Goal: Information Seeking & Learning: Learn about a topic

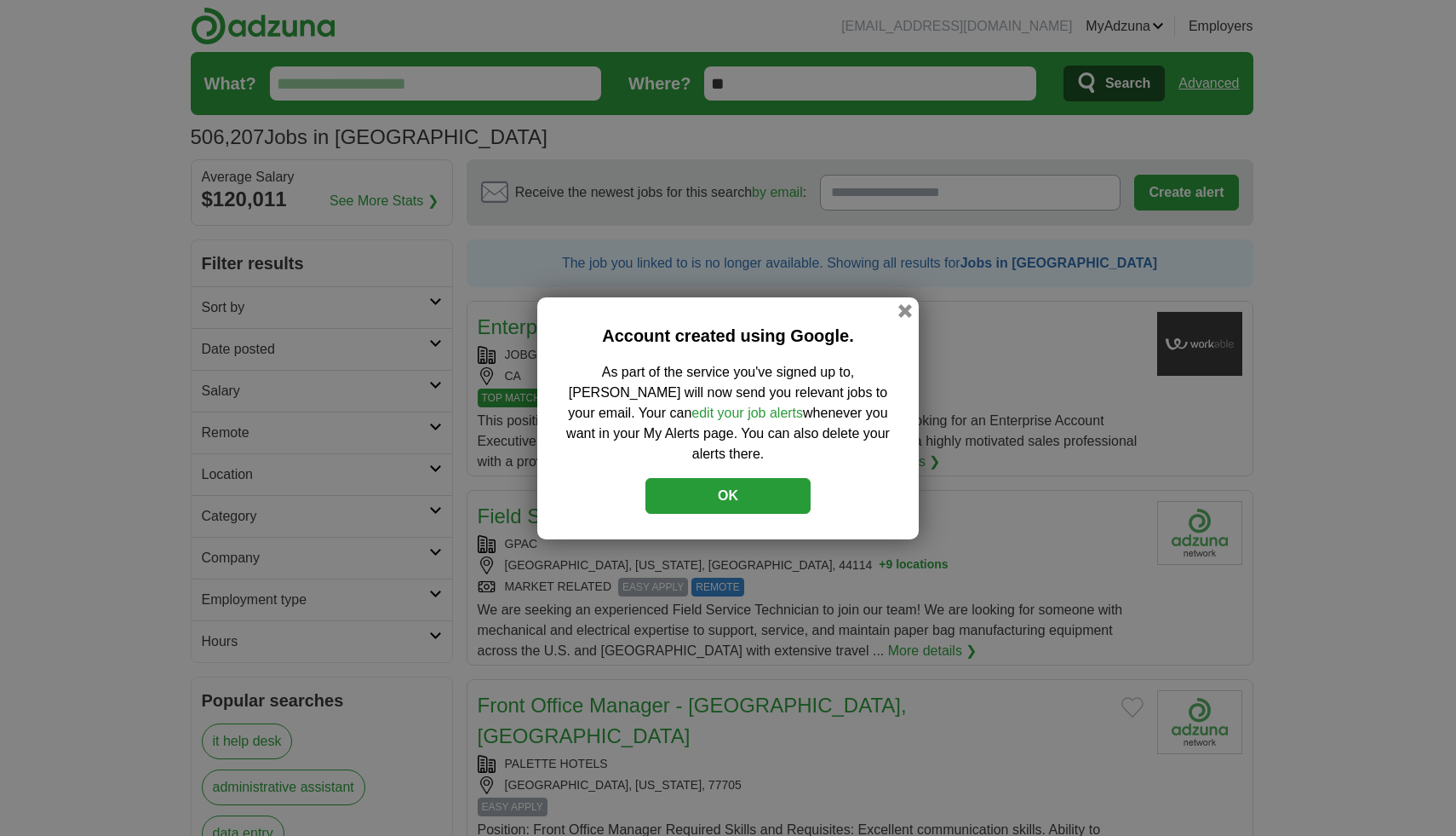
click at [707, 487] on button "OK" at bounding box center [728, 496] width 165 height 36
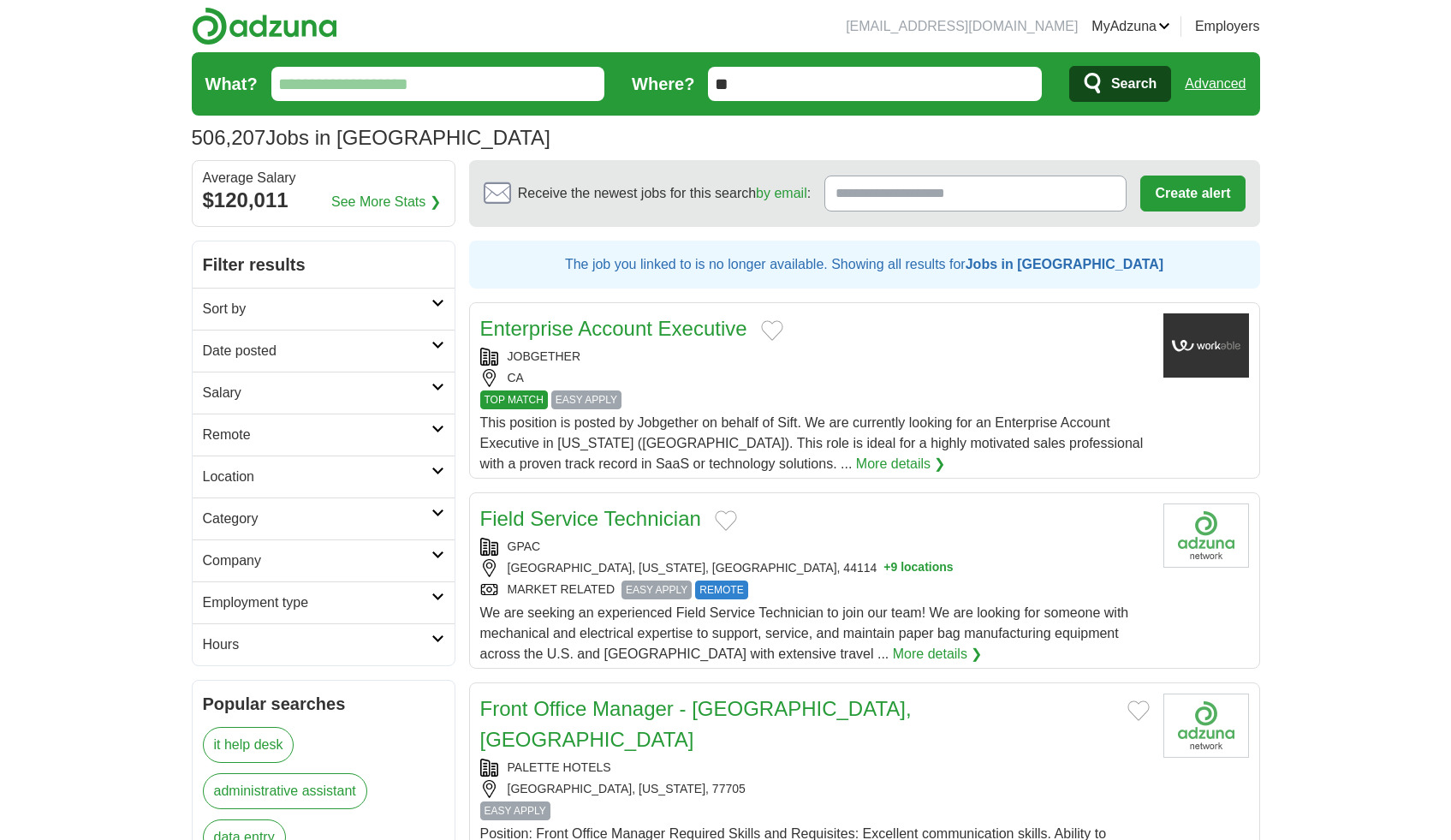
click at [432, 385] on icon at bounding box center [438, 387] width 13 height 9
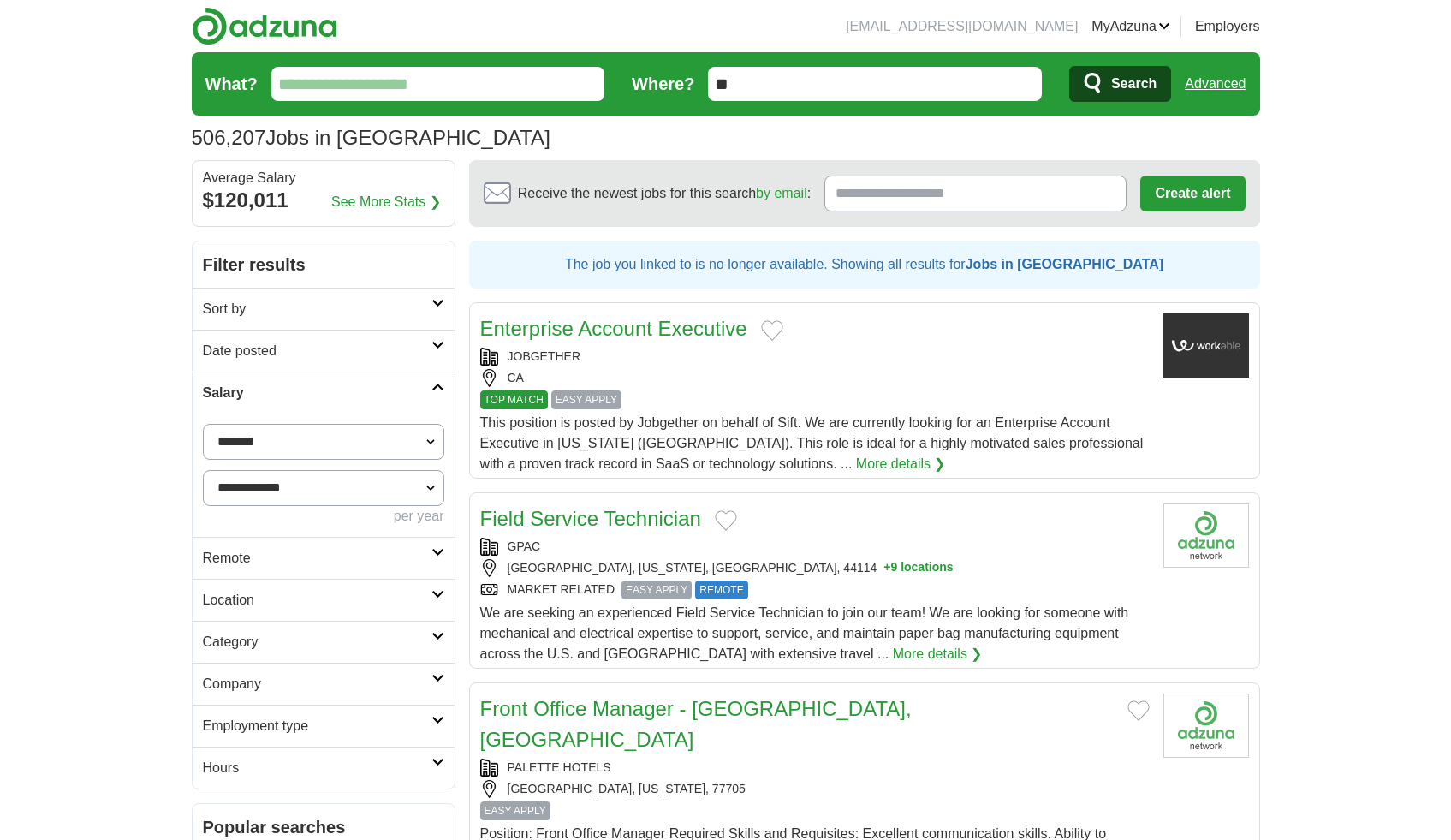
click at [443, 385] on icon at bounding box center [438, 387] width 13 height 9
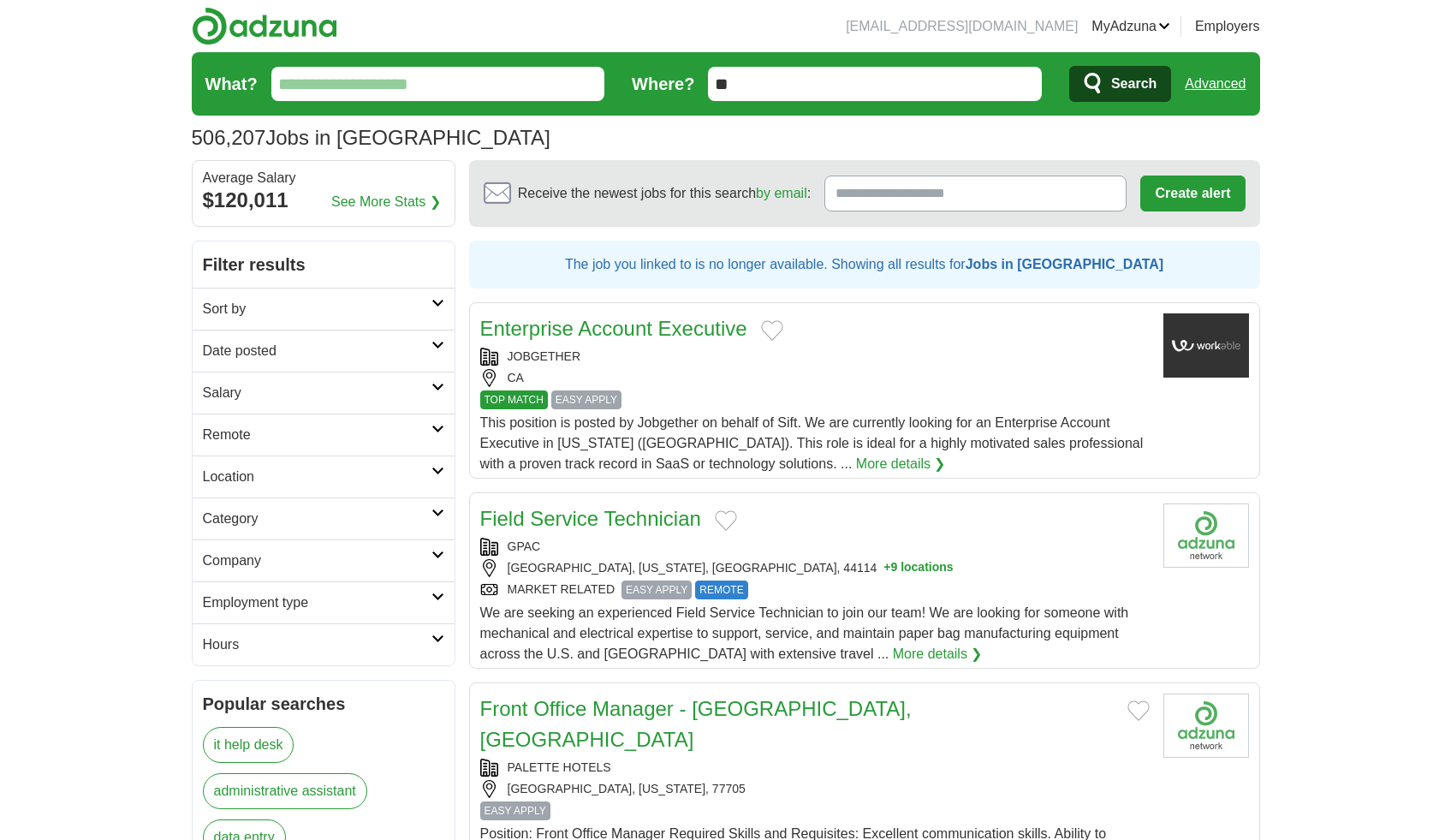
click at [440, 423] on link "Remote" at bounding box center [324, 434] width 262 height 42
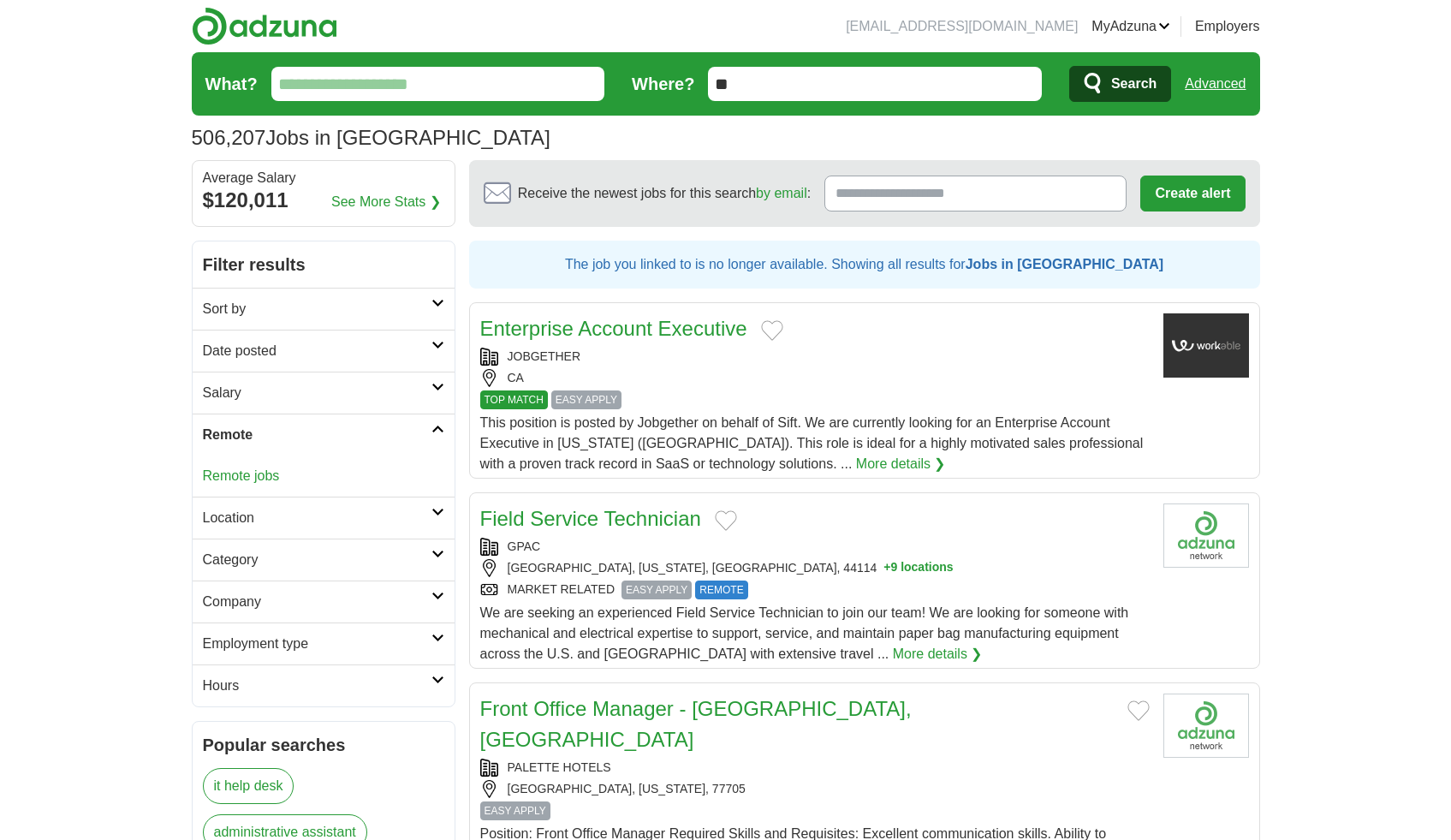
click at [266, 470] on link "Remote jobs" at bounding box center [241, 475] width 77 height 15
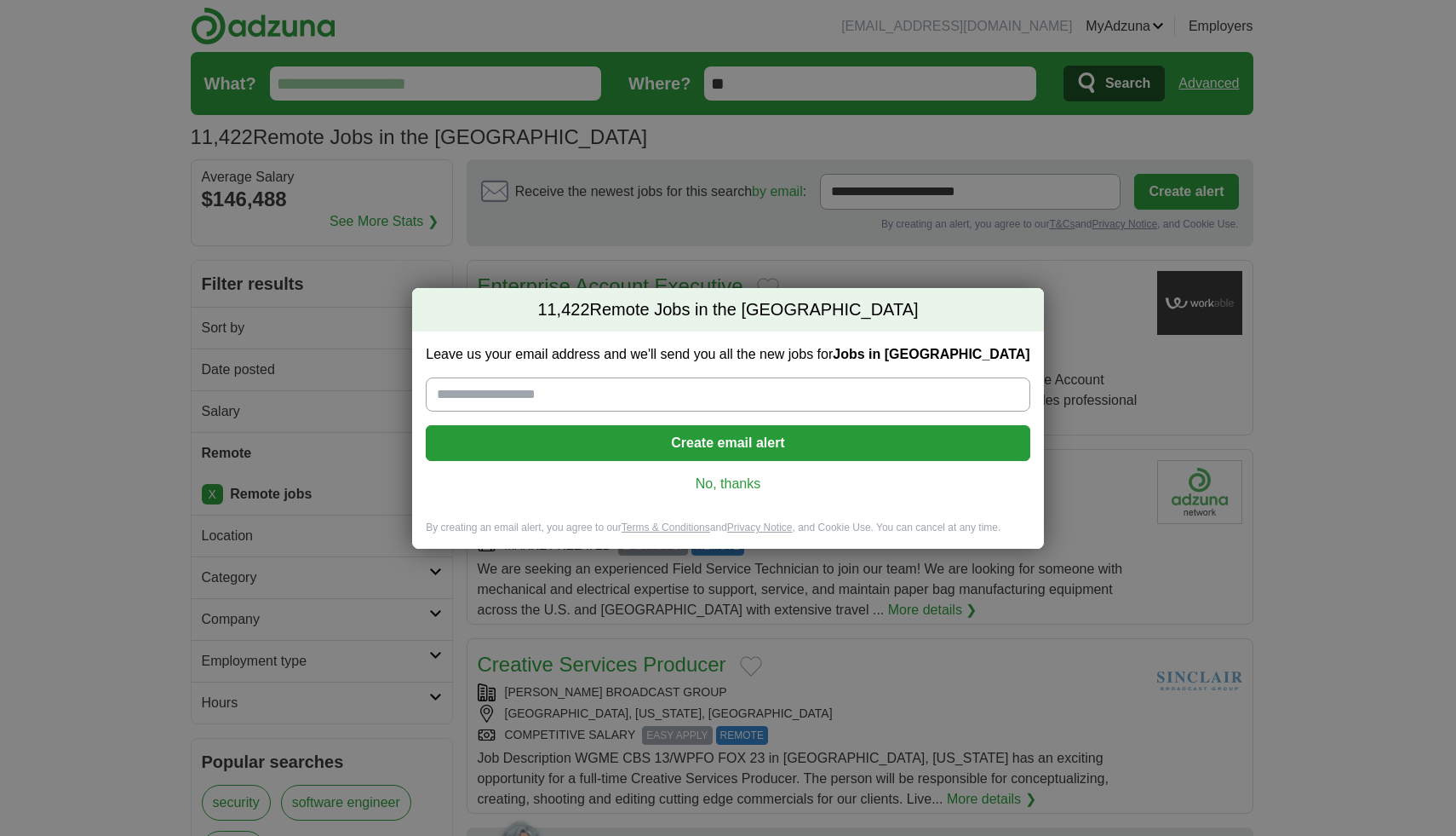
click at [699, 485] on link "No, thanks" at bounding box center [728, 484] width 577 height 19
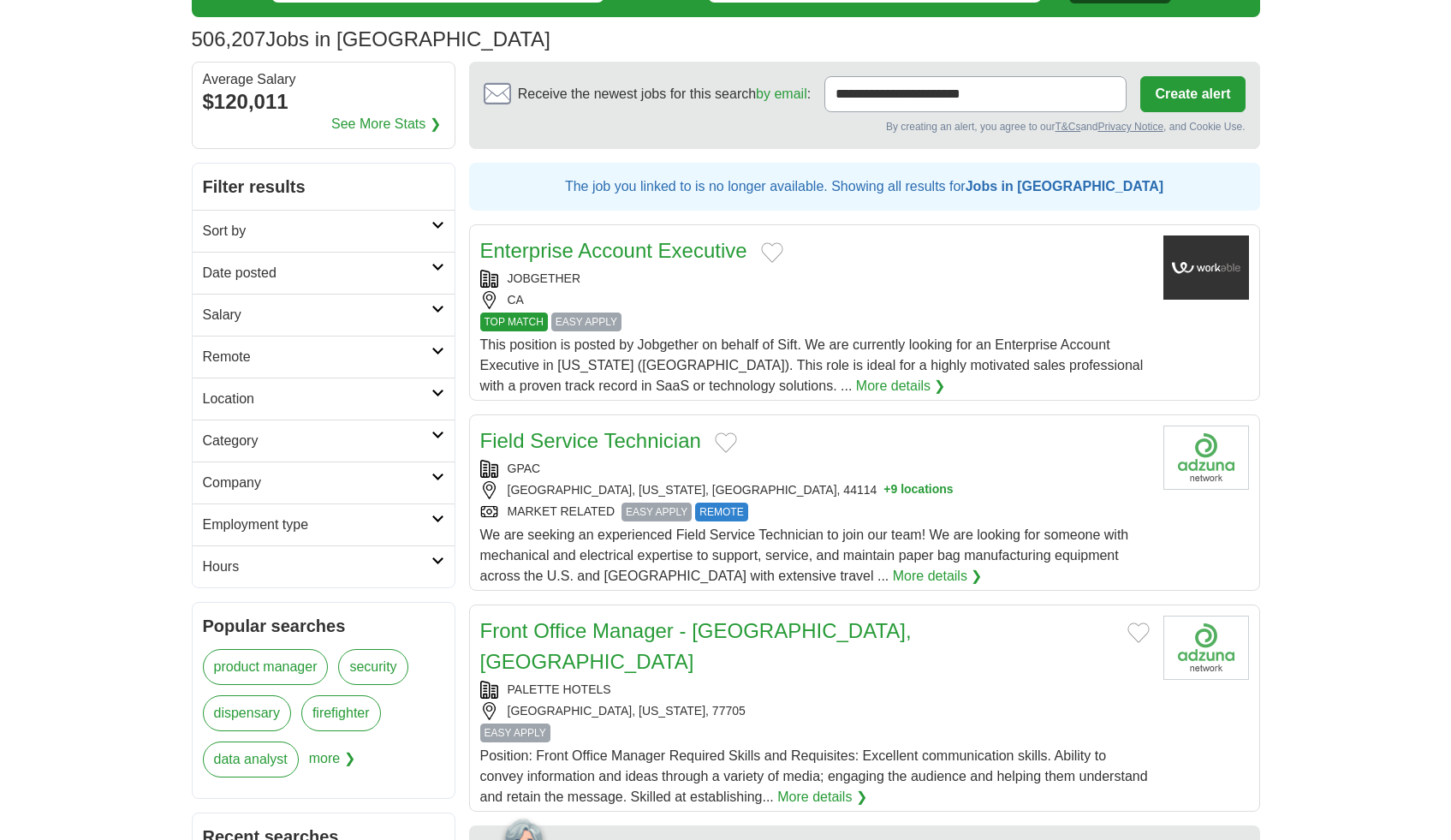
scroll to position [97, 0]
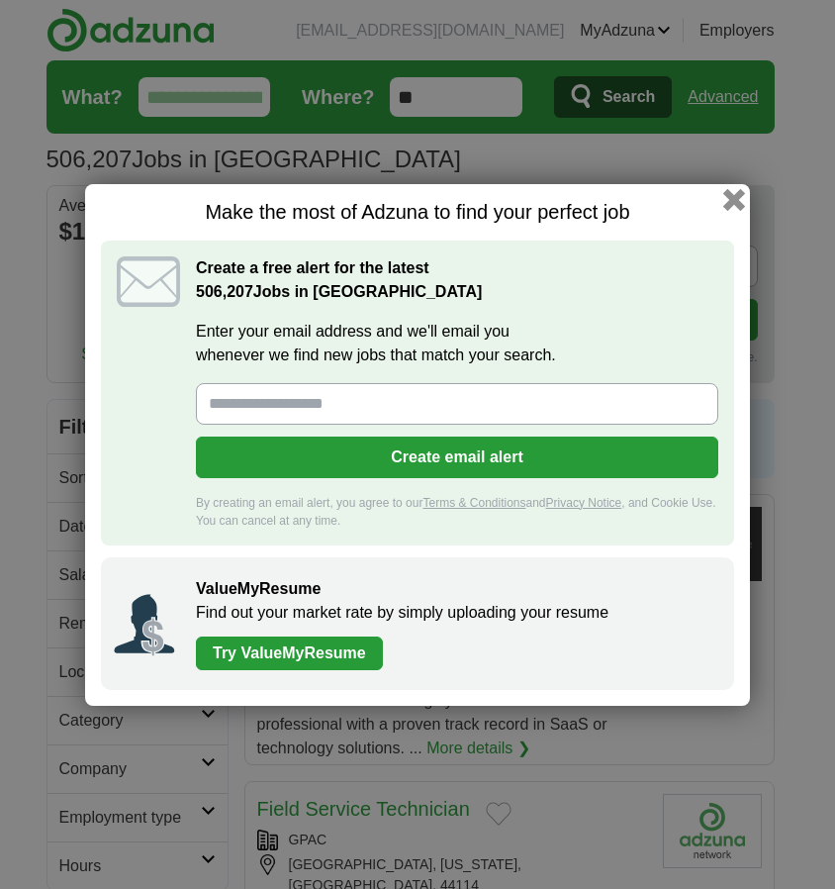
click at [737, 201] on button "button" at bounding box center [734, 199] width 22 height 22
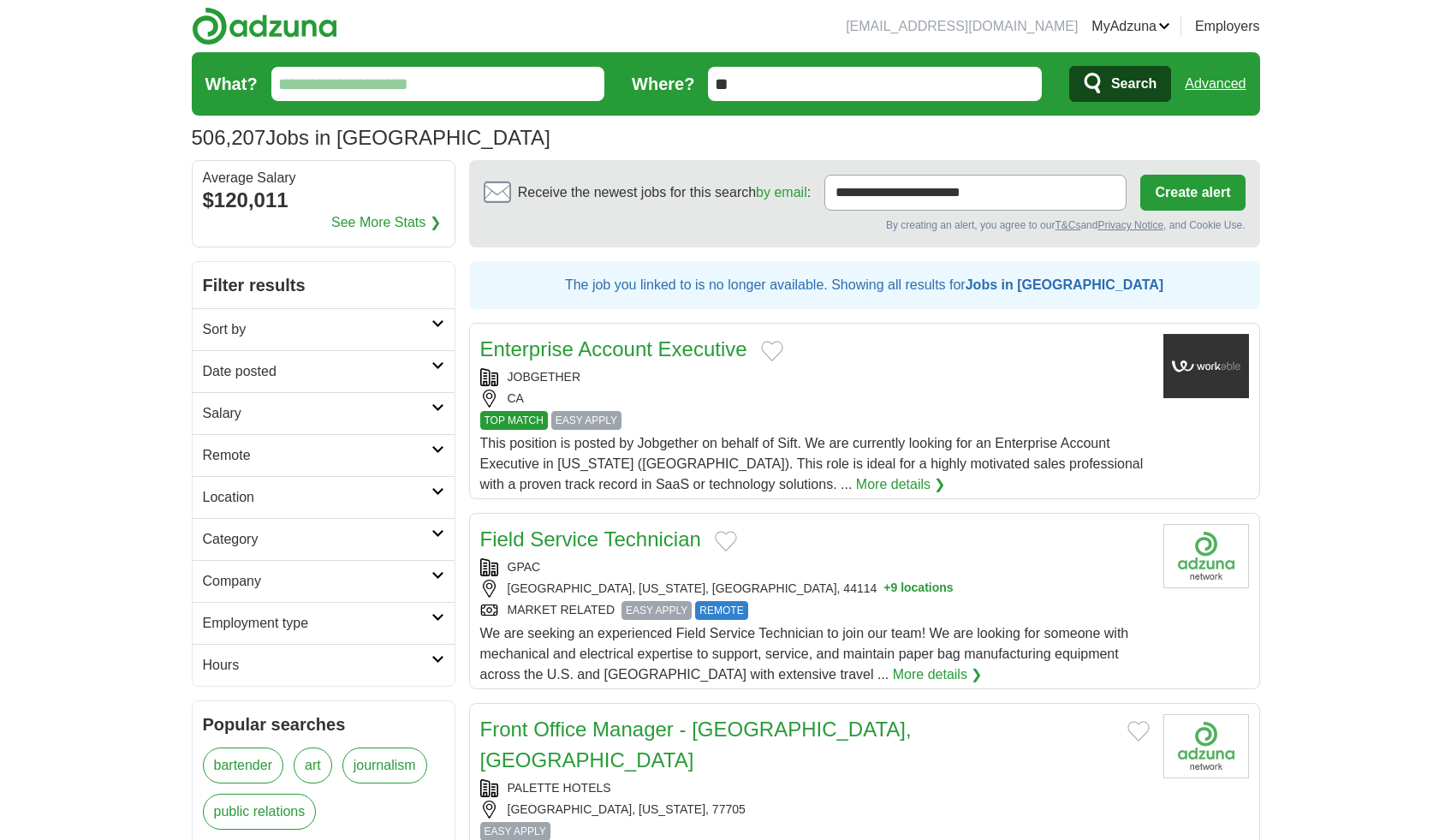
click at [439, 452] on icon at bounding box center [438, 450] width 13 height 9
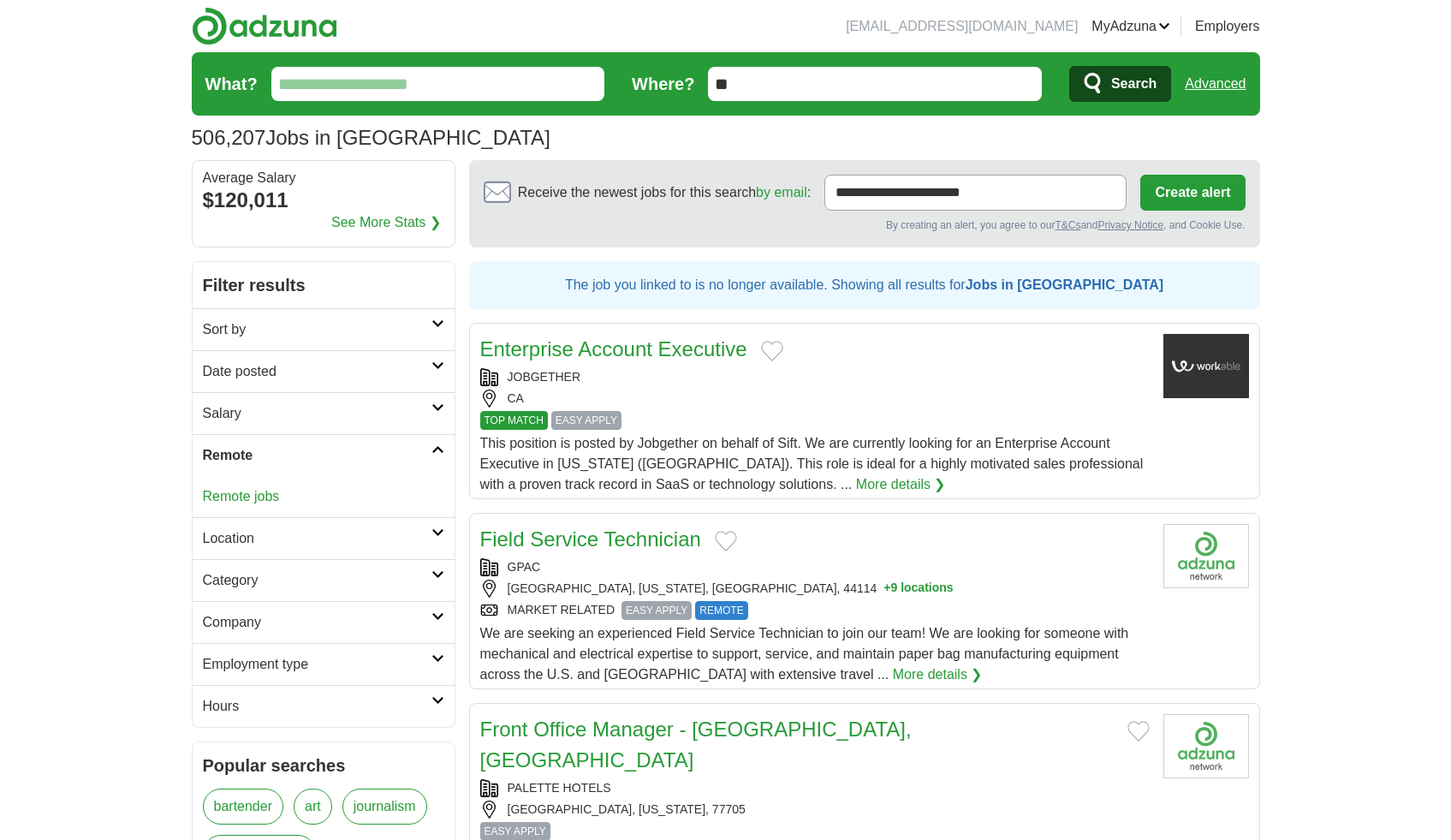
click at [267, 495] on link "Remote jobs" at bounding box center [241, 496] width 77 height 15
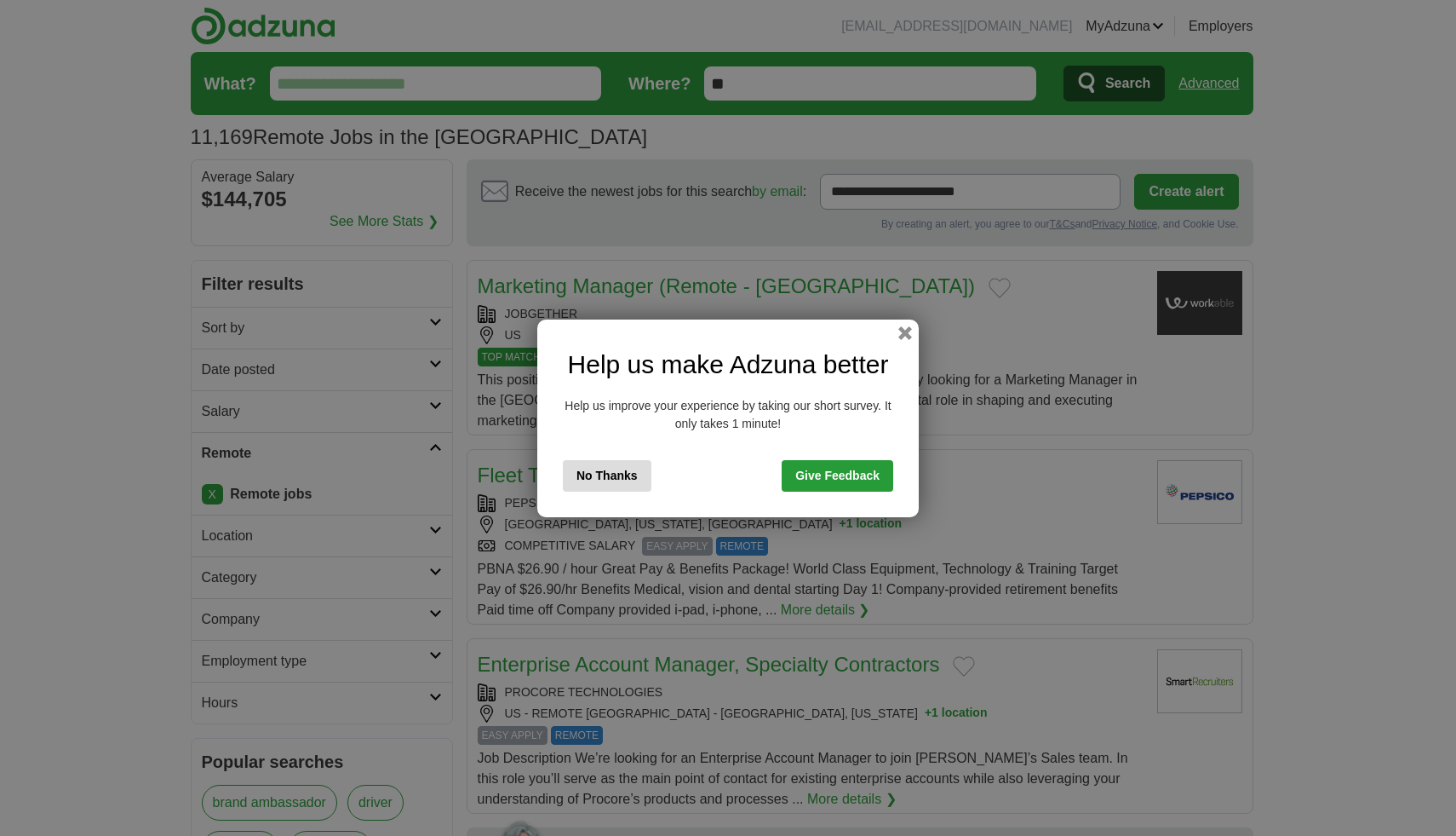
click at [623, 480] on button "No Thanks" at bounding box center [607, 475] width 89 height 32
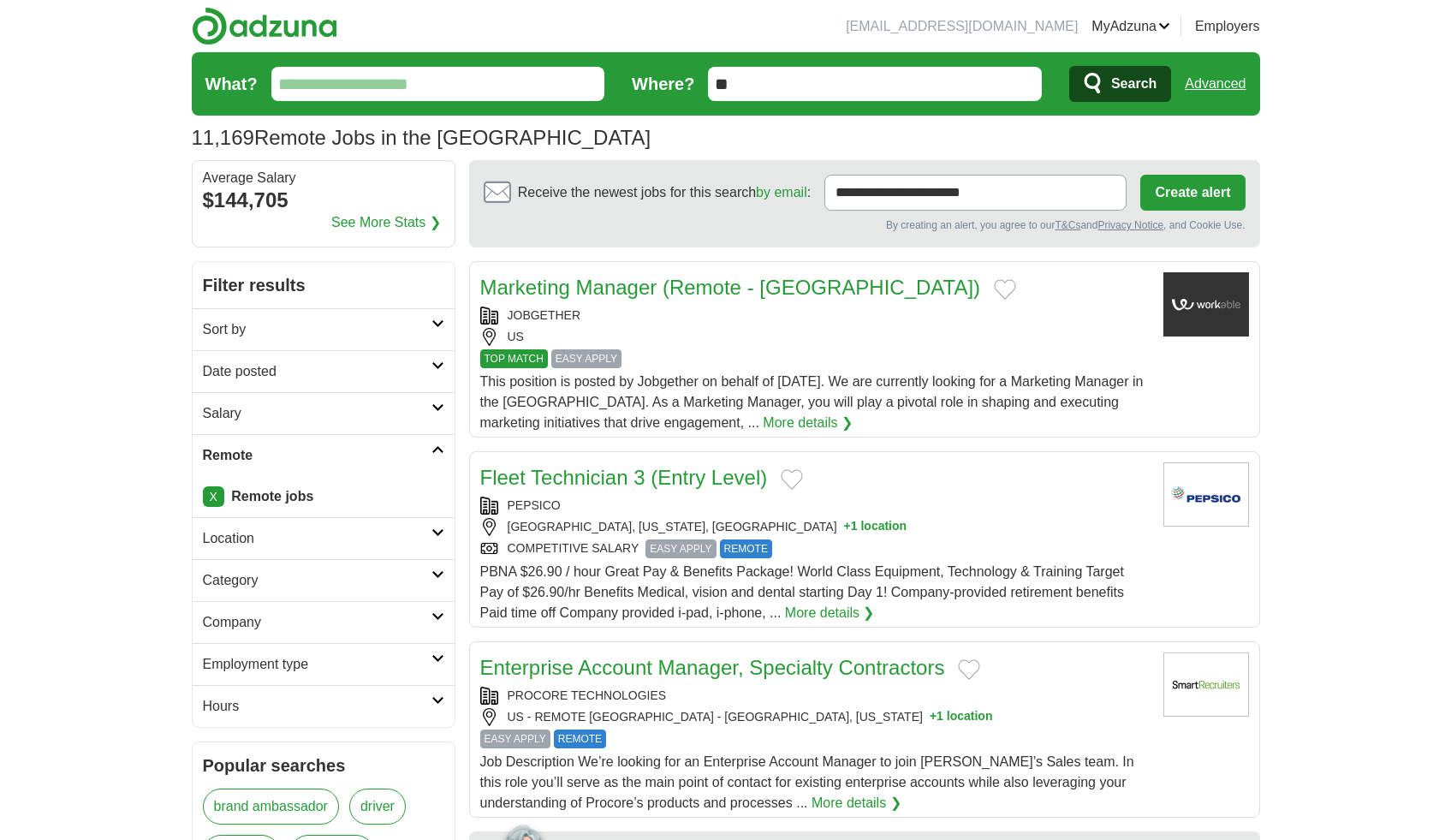
click at [436, 533] on icon at bounding box center [438, 533] width 13 height 9
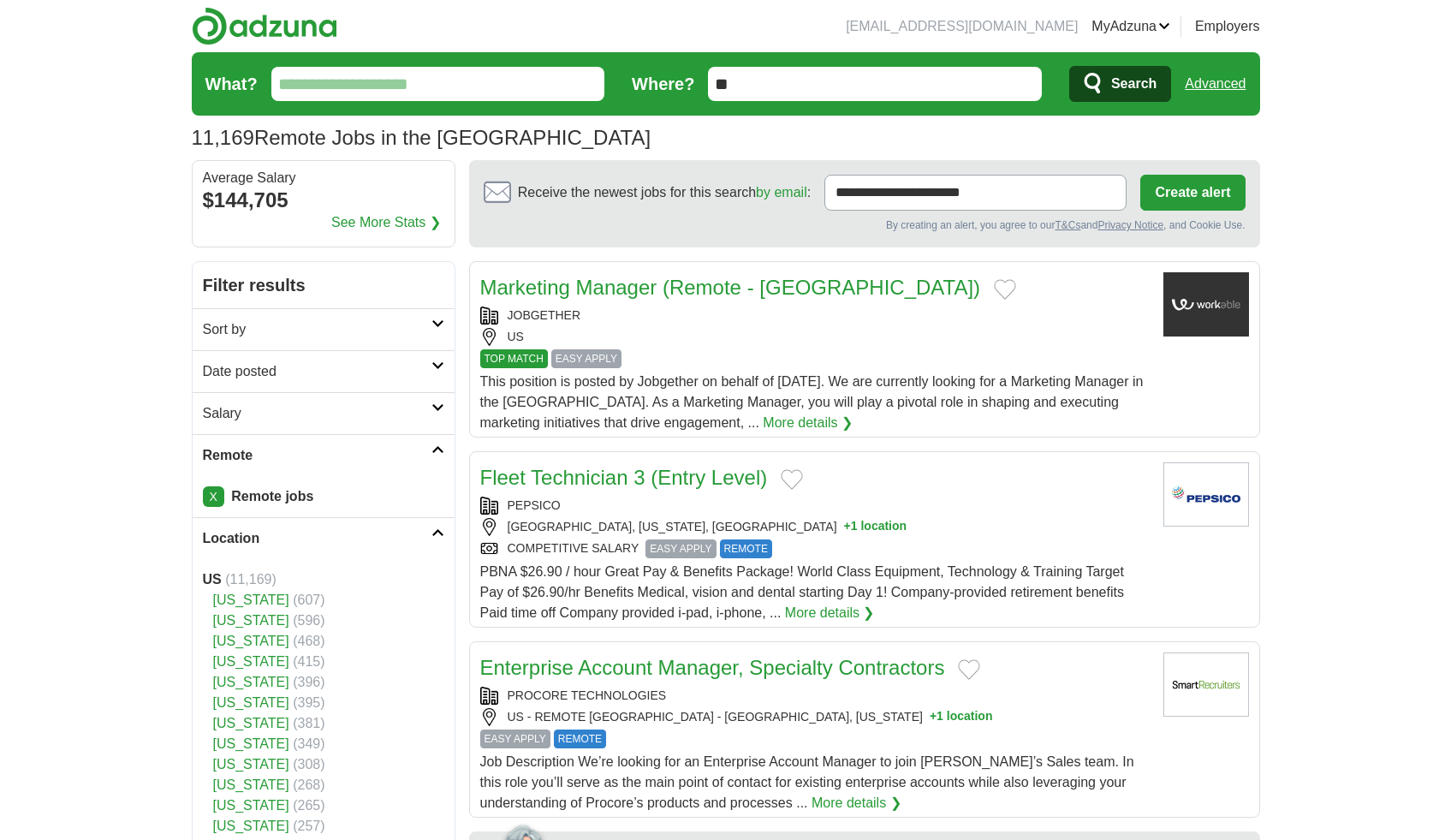
click at [436, 533] on icon at bounding box center [438, 533] width 13 height 9
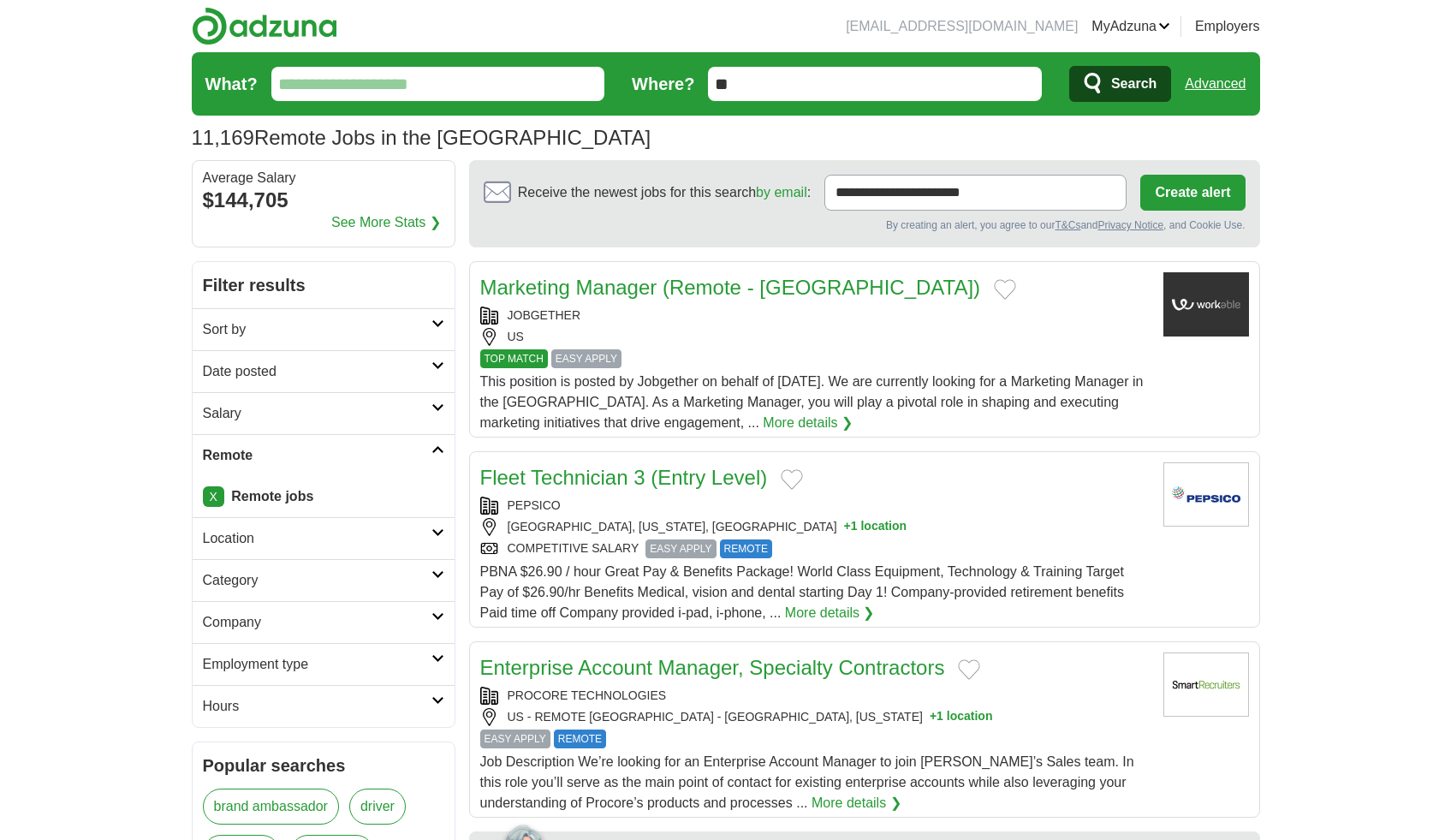
click at [438, 574] on icon at bounding box center [438, 574] width 13 height 9
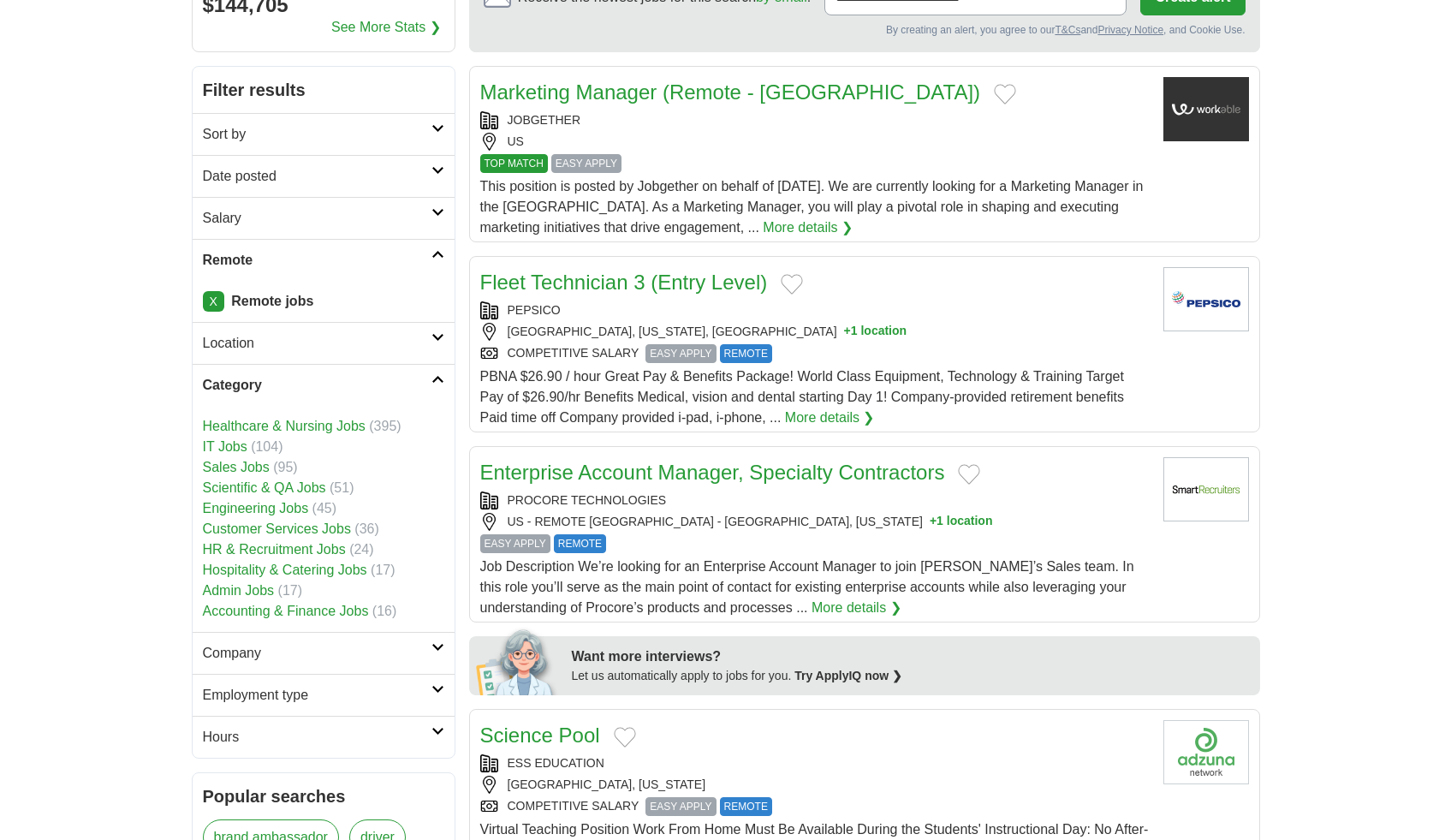
scroll to position [194, 0]
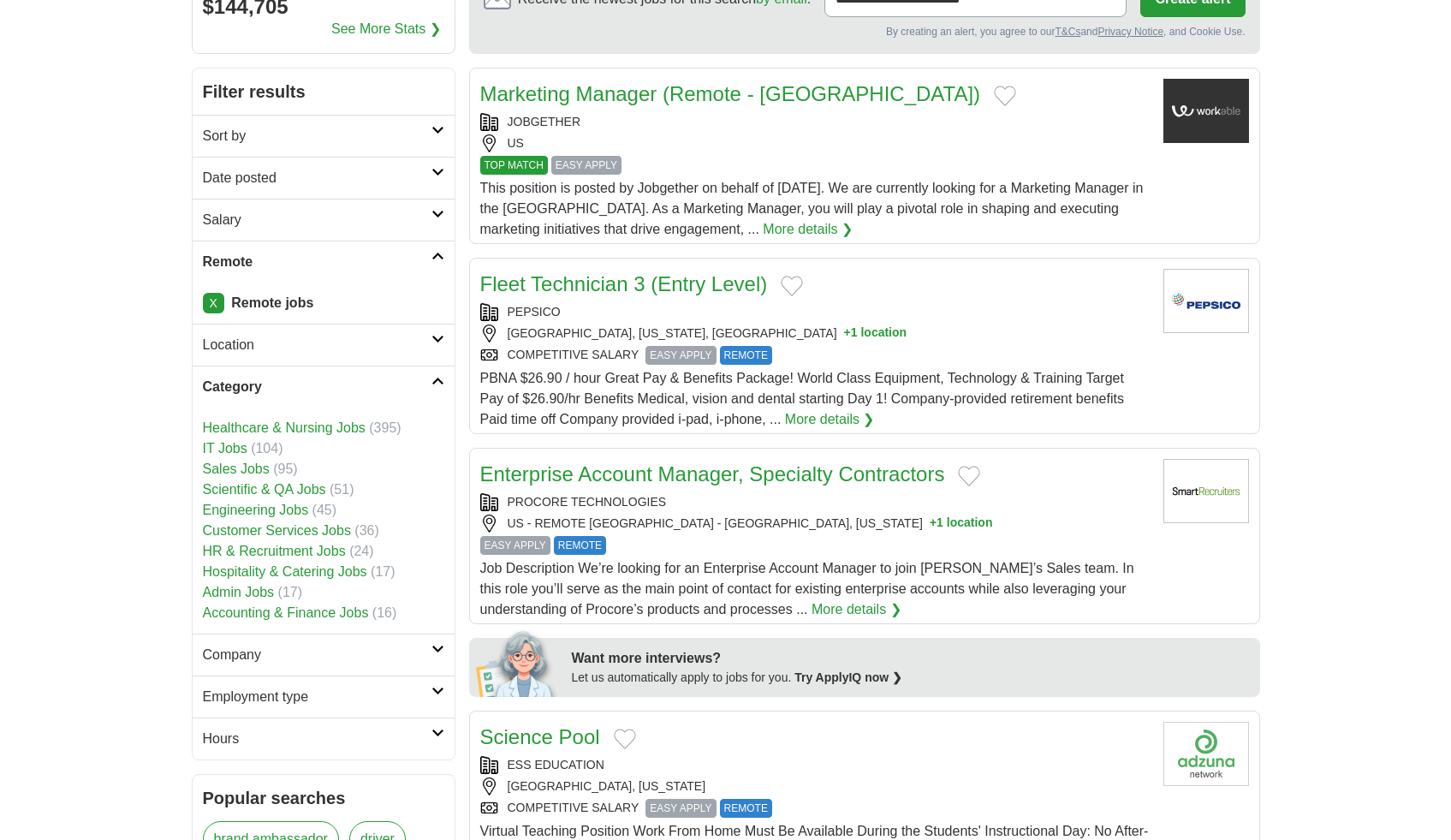
click at [228, 452] on link "IT Jobs" at bounding box center [225, 448] width 44 height 15
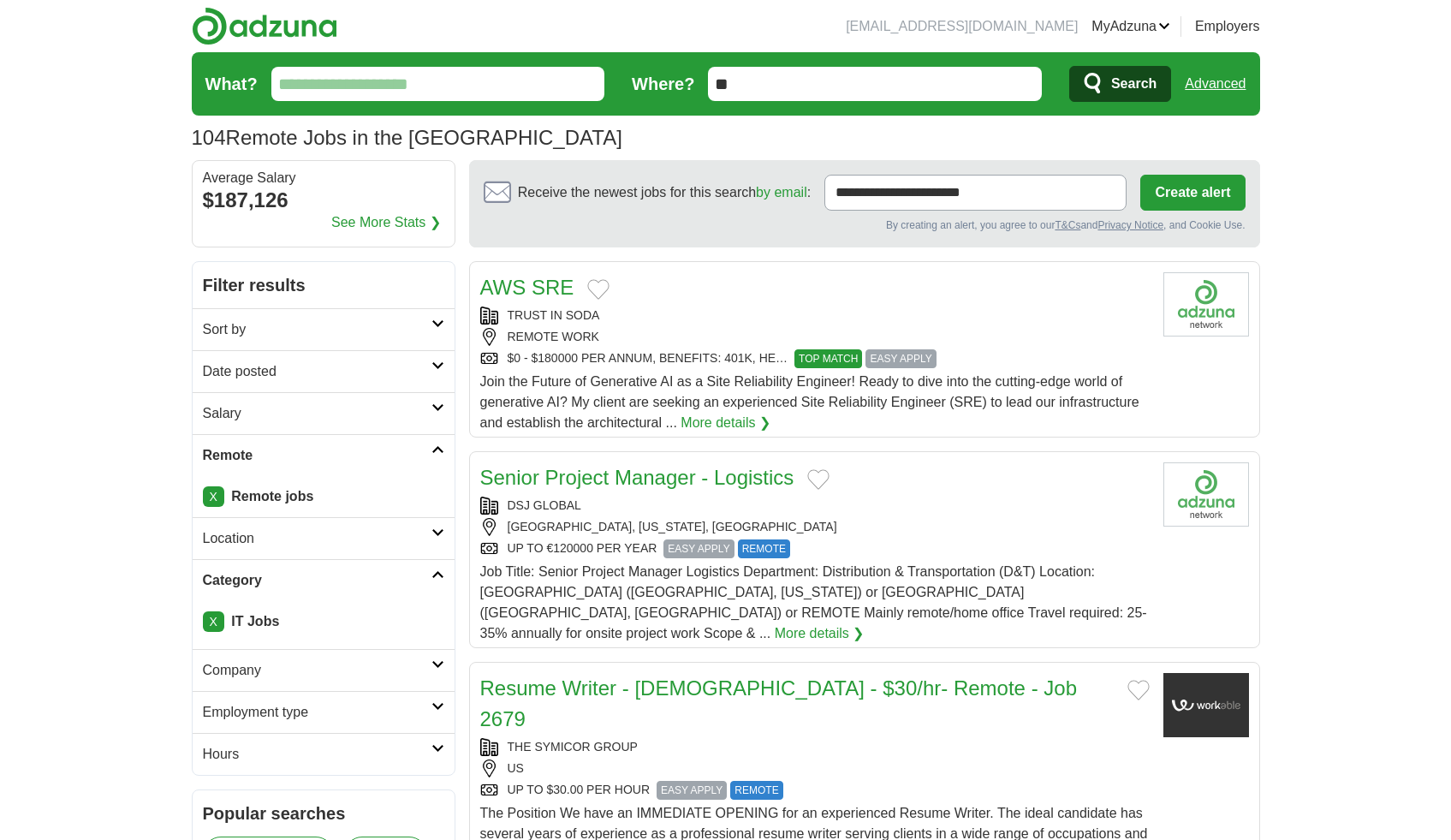
click at [463, 87] on input "What?" at bounding box center [439, 84] width 334 height 35
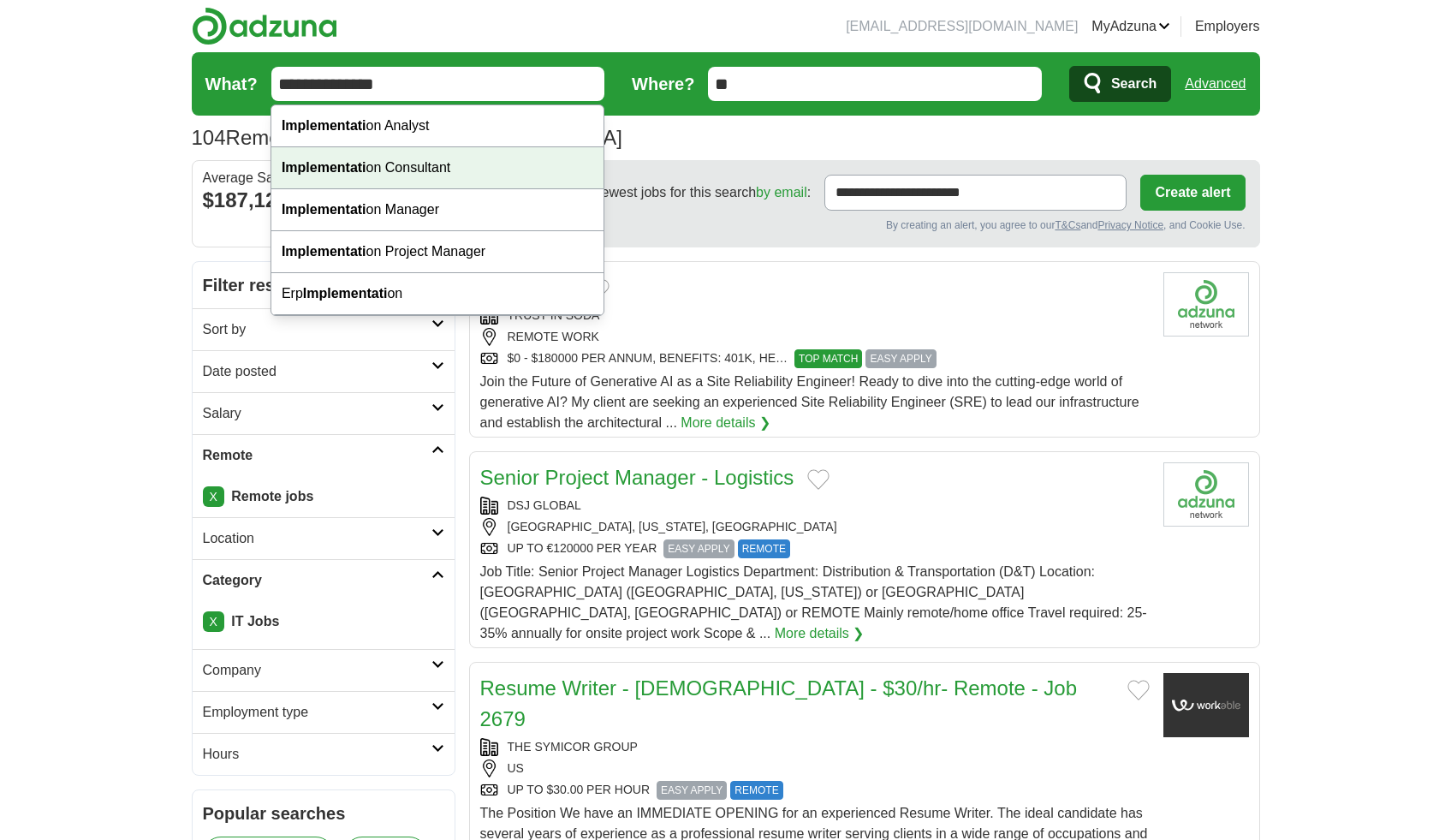
click at [356, 176] on div "Implementati on Consultant" at bounding box center [438, 168] width 332 height 42
type input "**********"
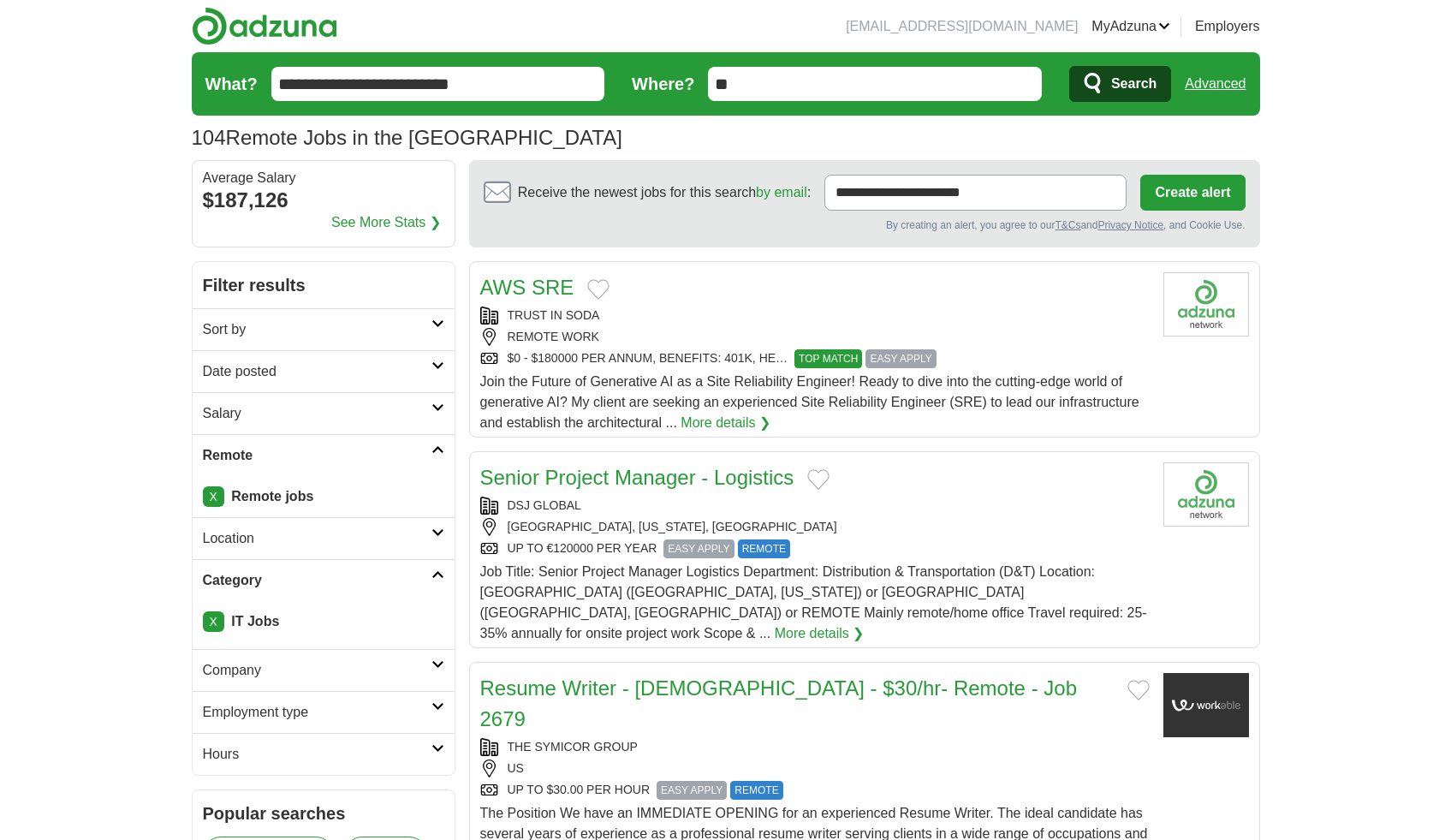
click at [488, 81] on input "**********" at bounding box center [439, 84] width 334 height 35
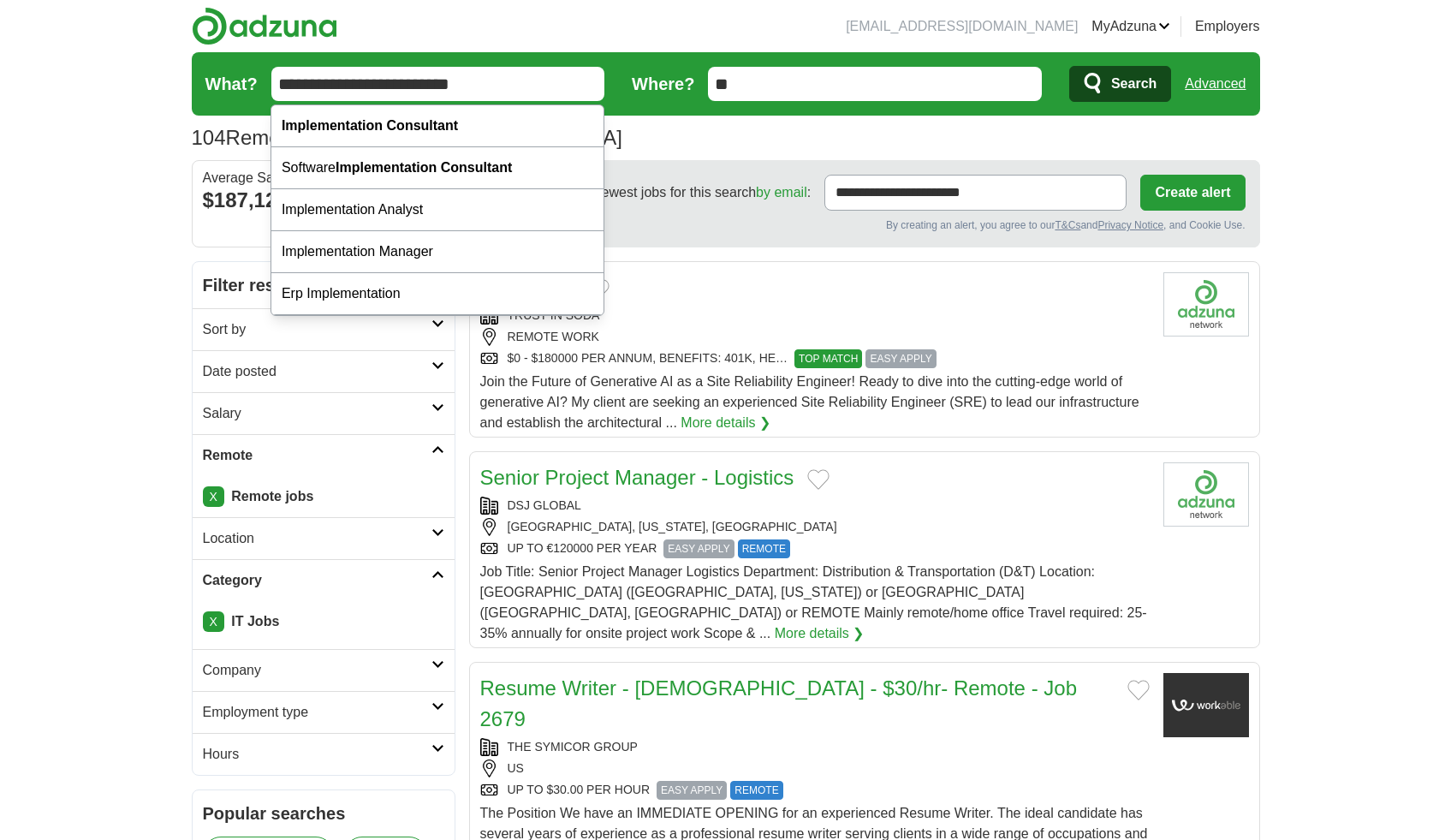
click at [1128, 85] on span "Search" at bounding box center [1133, 84] width 45 height 35
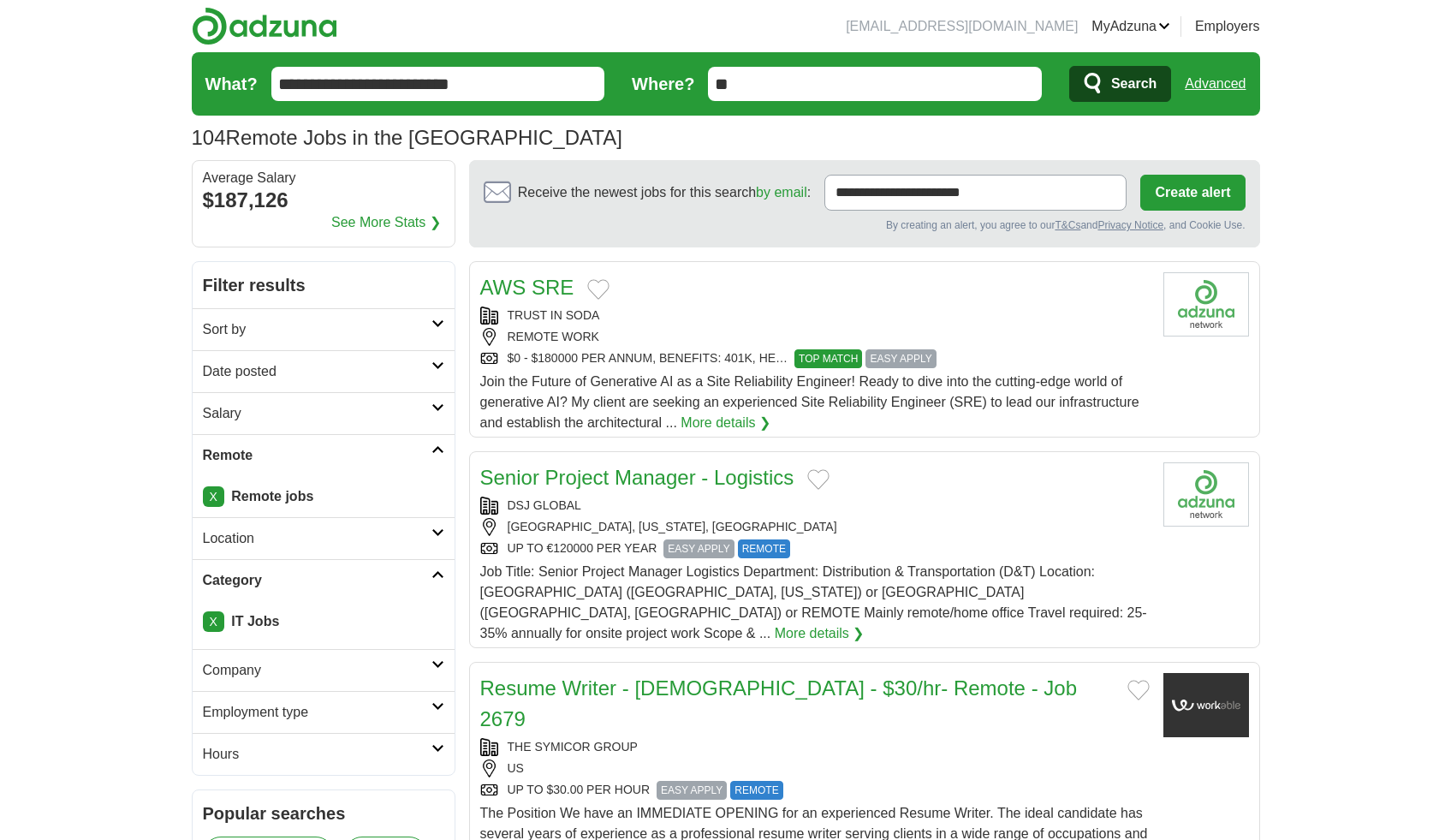
click at [1128, 85] on span "Search" at bounding box center [1133, 84] width 45 height 35
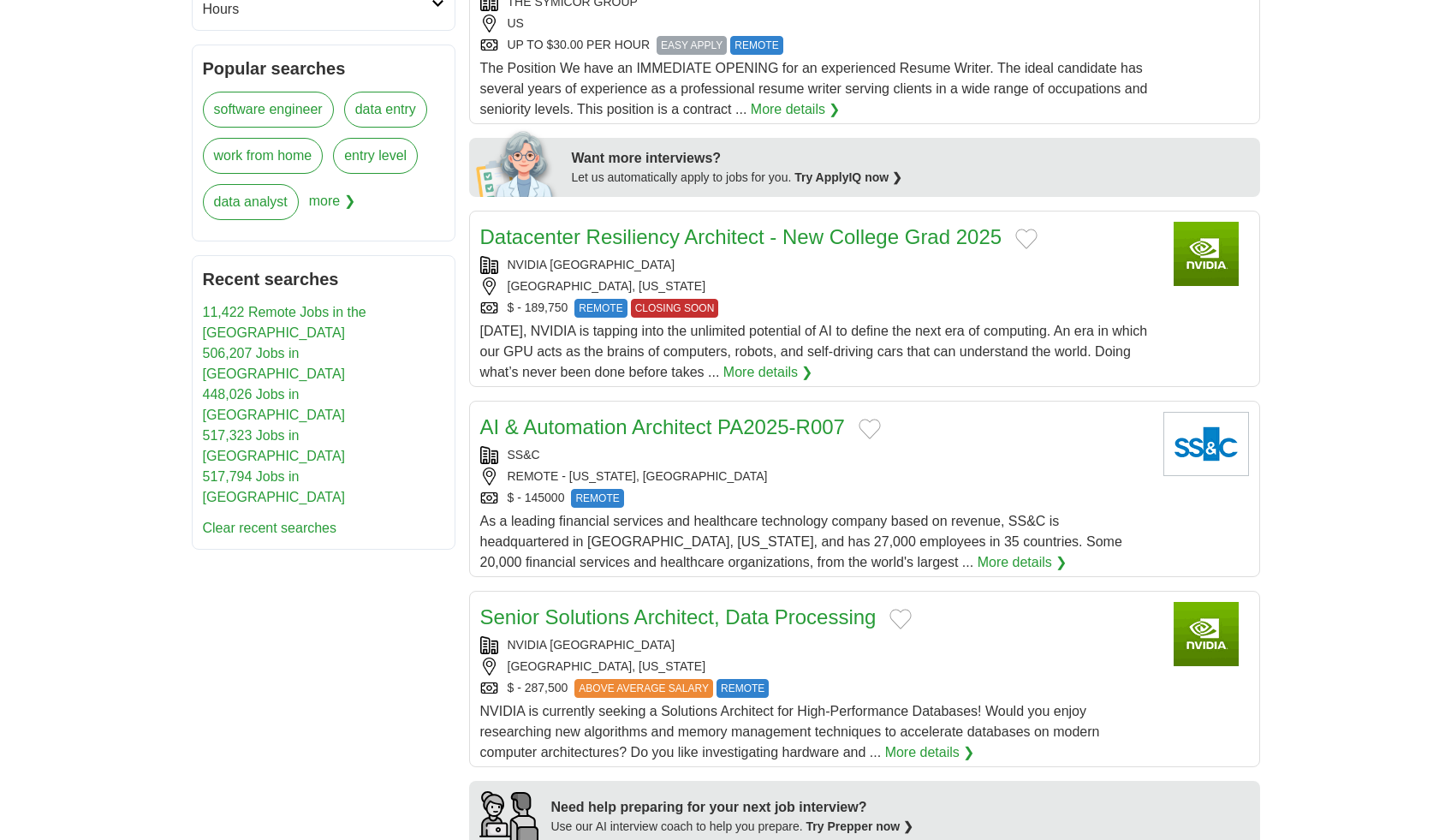
scroll to position [747, 0]
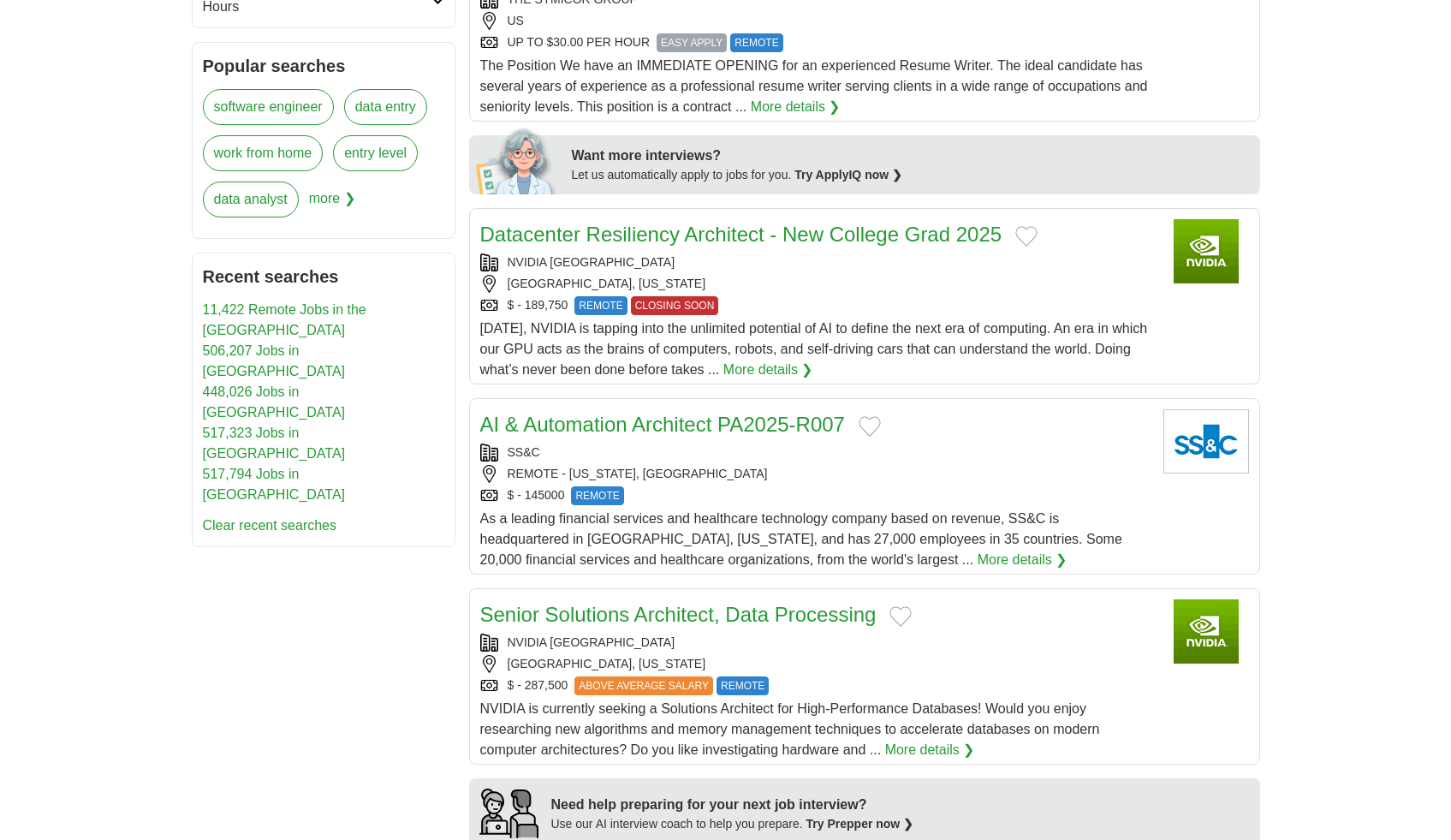
click at [782, 360] on link "More details ❯" at bounding box center [768, 370] width 90 height 21
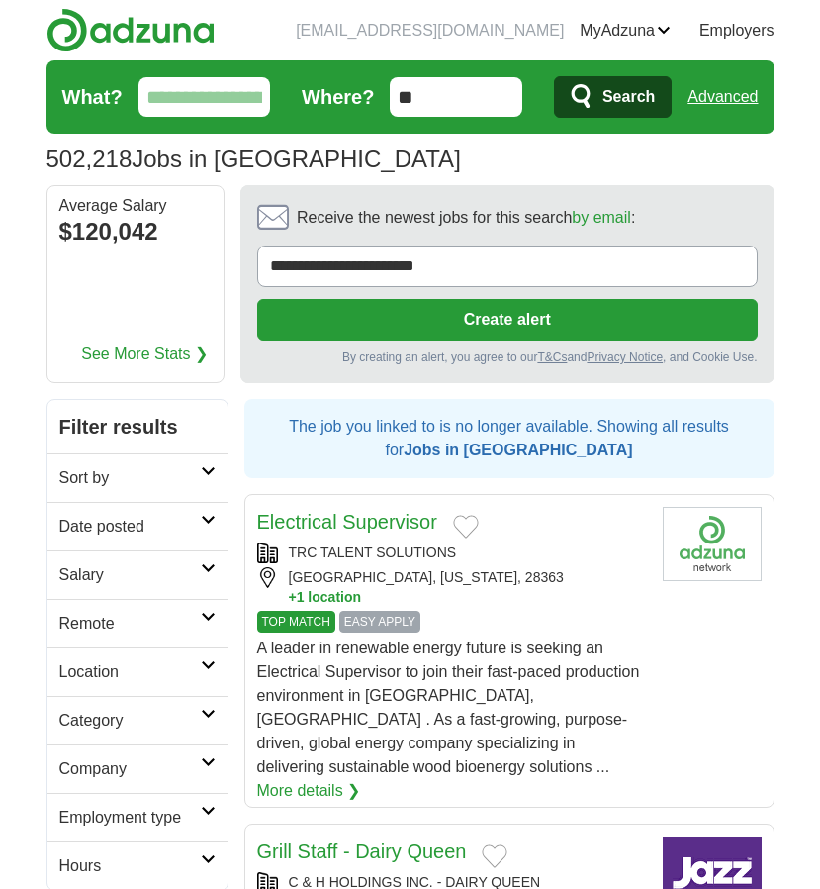
click at [184, 100] on input "What?" at bounding box center [205, 97] width 133 height 40
type input "****"
click at [554, 76] on button "Search" at bounding box center [613, 97] width 118 height 42
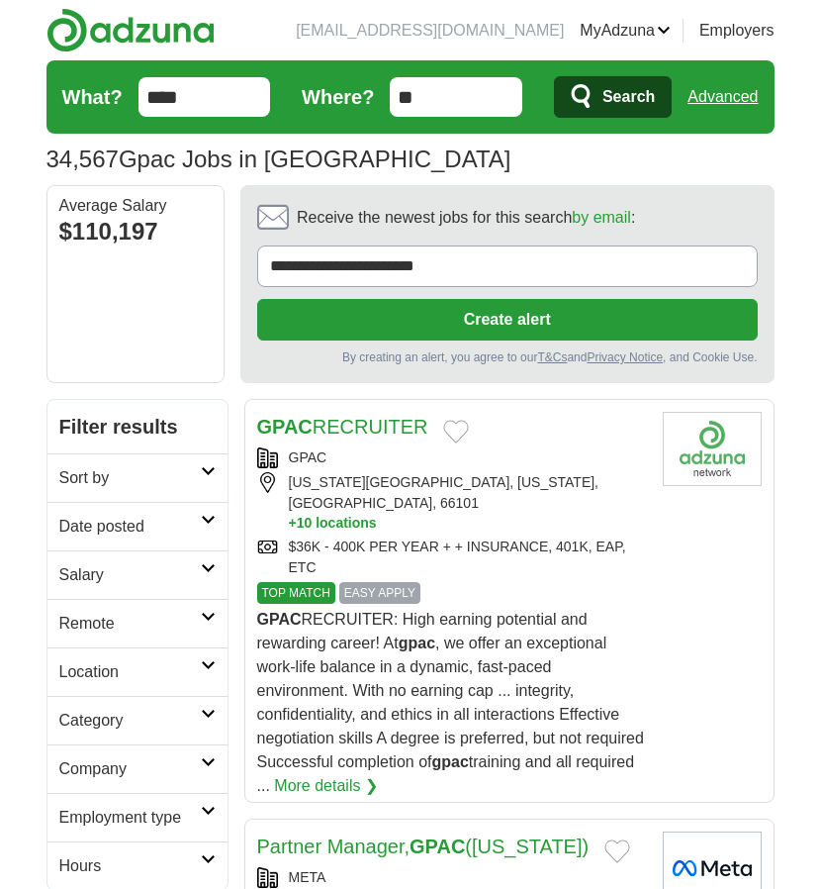
click at [603, 90] on span "Search" at bounding box center [629, 97] width 52 height 40
click at [484, 110] on input "**" at bounding box center [456, 97] width 133 height 40
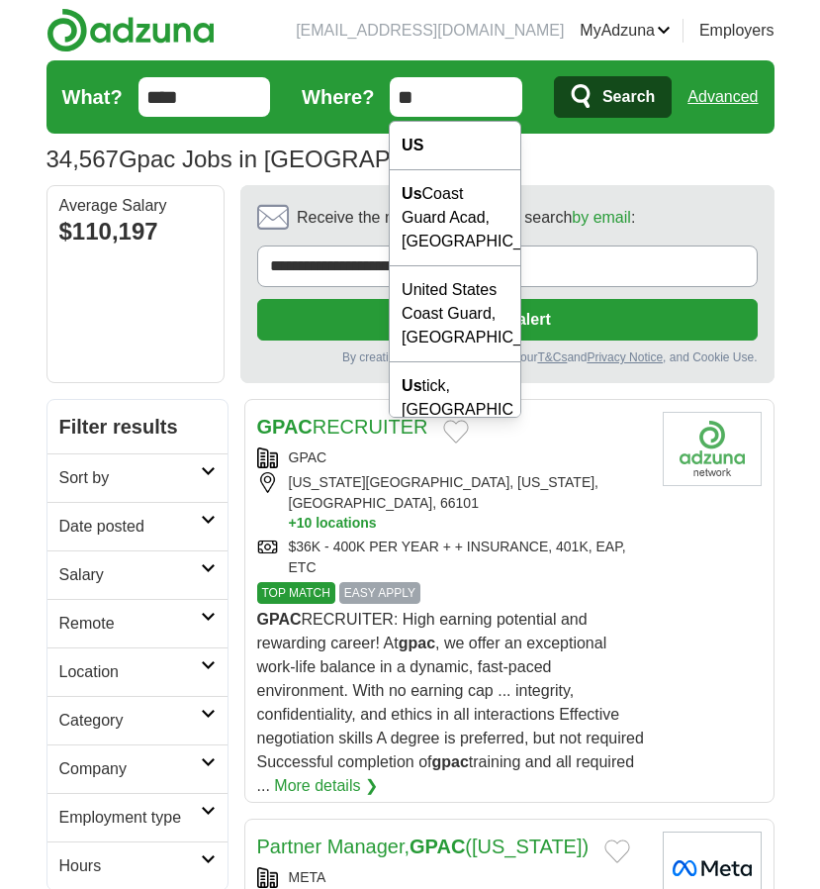
type input "*"
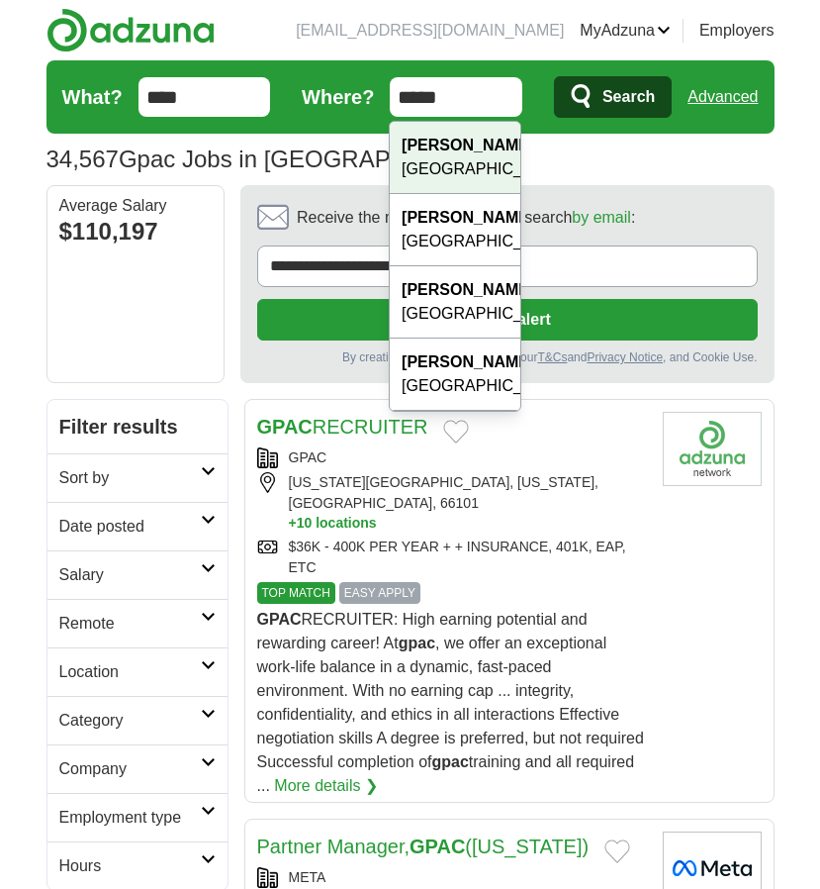
click at [465, 153] on div "Foley , [GEOGRAPHIC_DATA]" at bounding box center [455, 158] width 131 height 72
type input "*********"
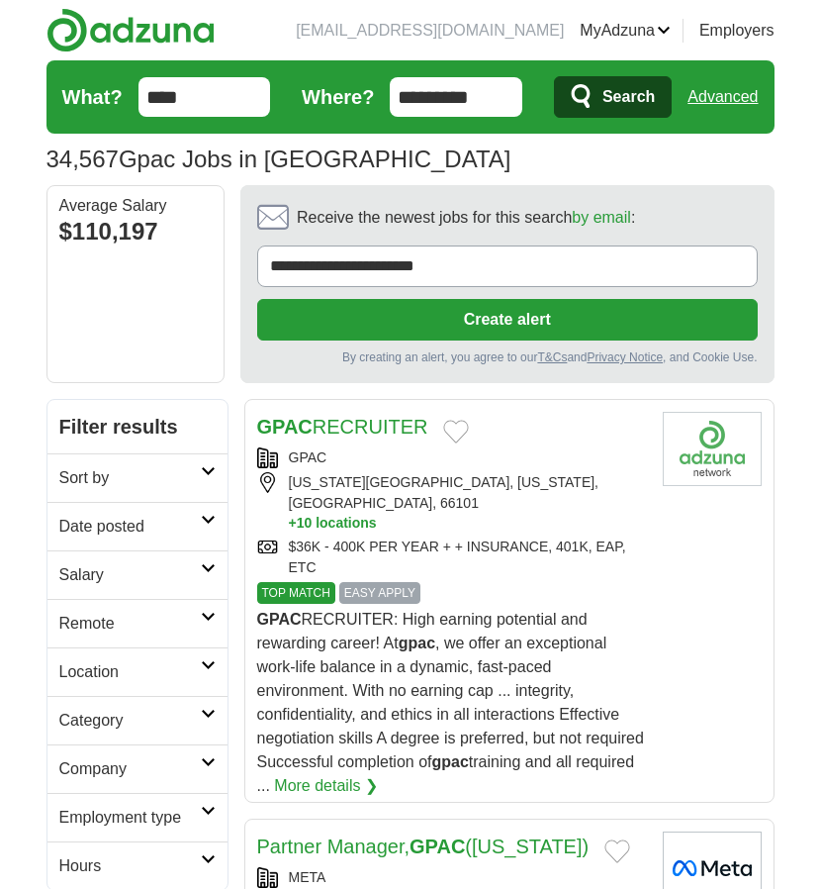
click at [608, 91] on span "Search" at bounding box center [629, 97] width 52 height 40
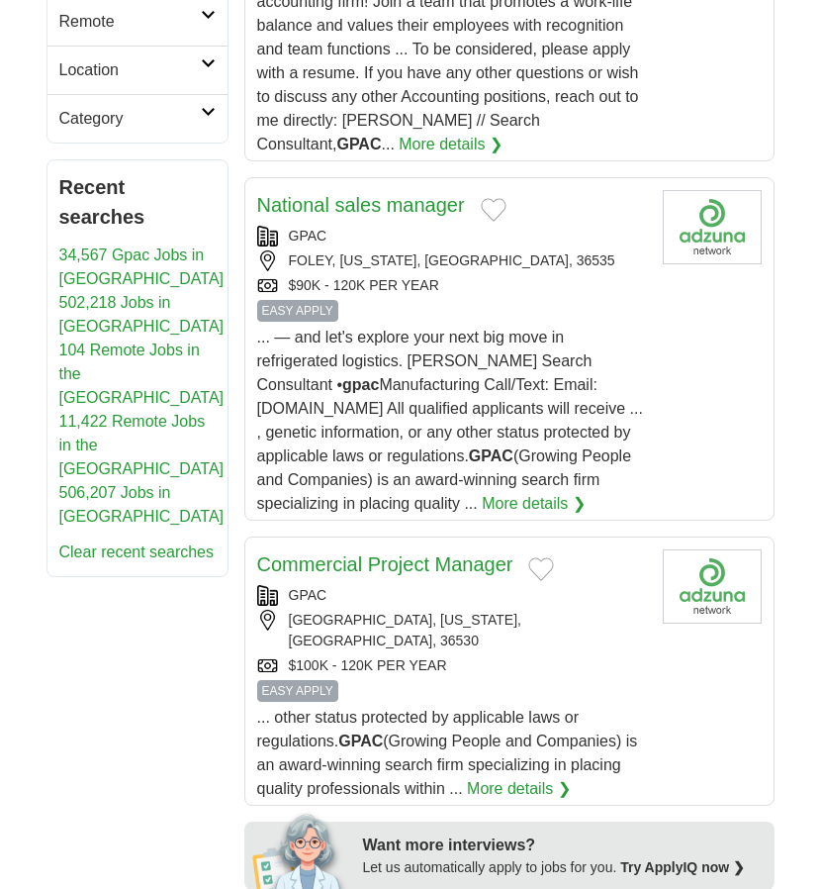
scroll to position [636, 0]
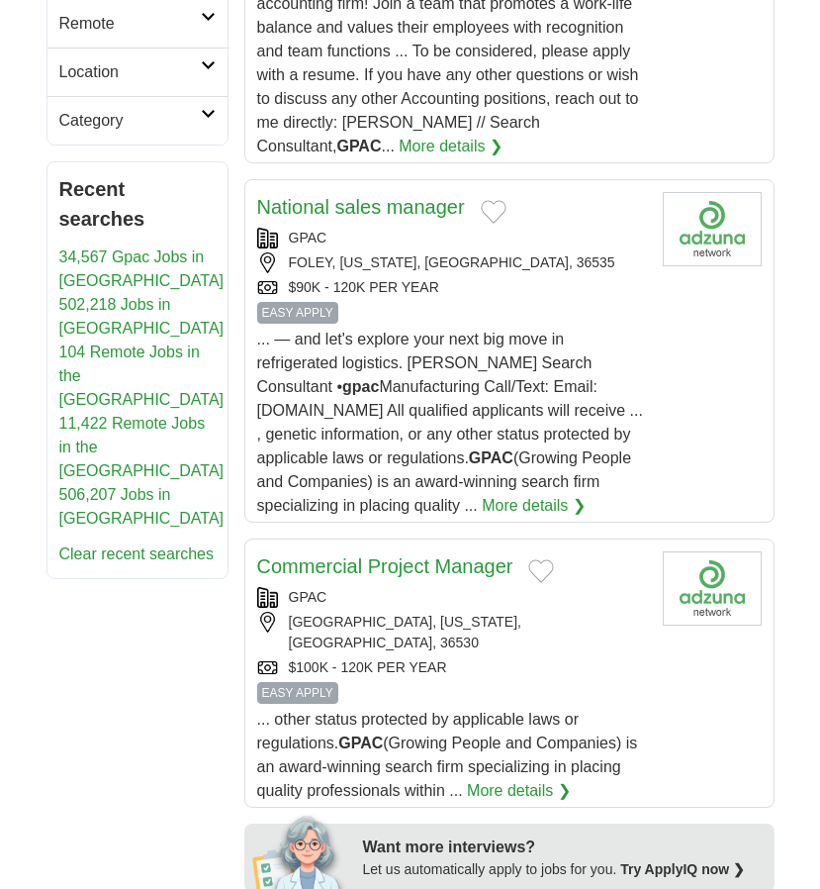
click at [491, 779] on link "More details ❯" at bounding box center [519, 791] width 104 height 24
